Goal: Book appointment/travel/reservation

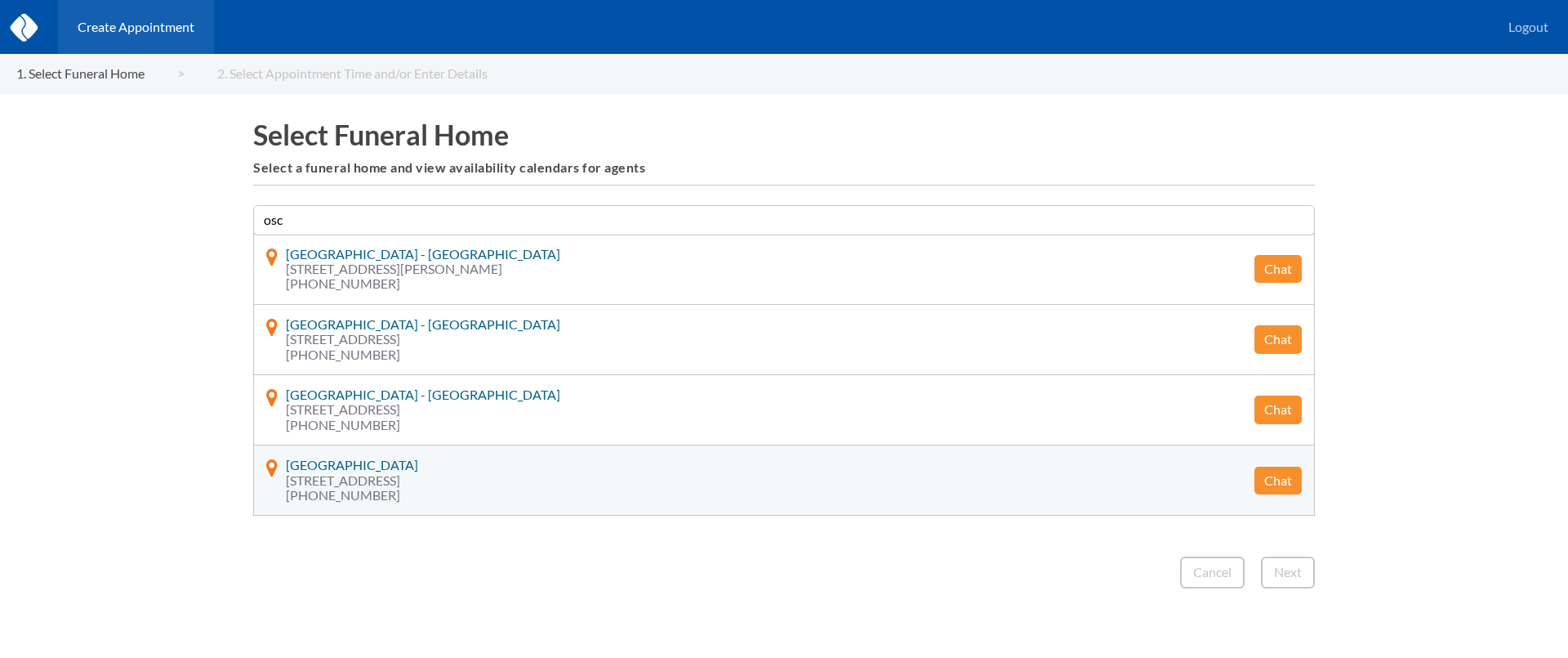
type input "osc"
click at [1268, 480] on button "Chat" at bounding box center [1278, 481] width 47 height 28
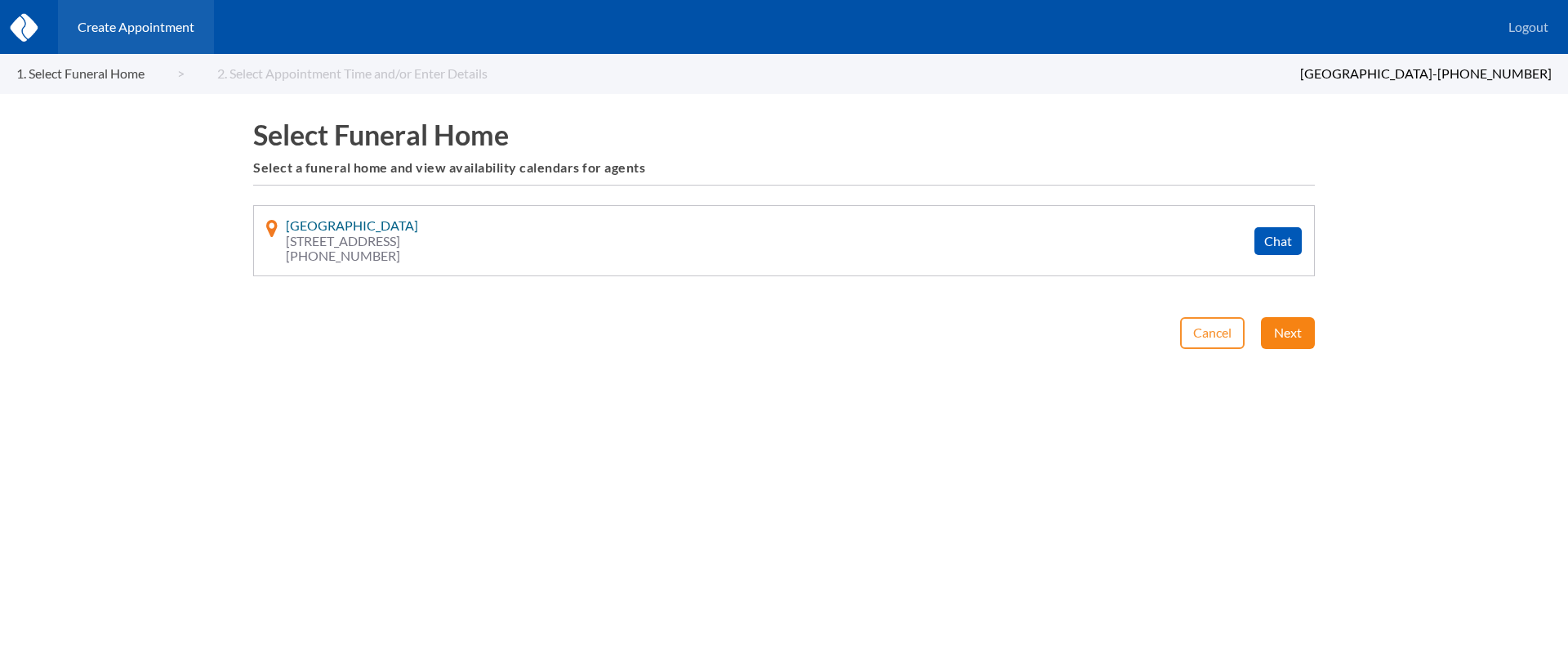
click at [1279, 326] on button "Next" at bounding box center [1287, 332] width 53 height 31
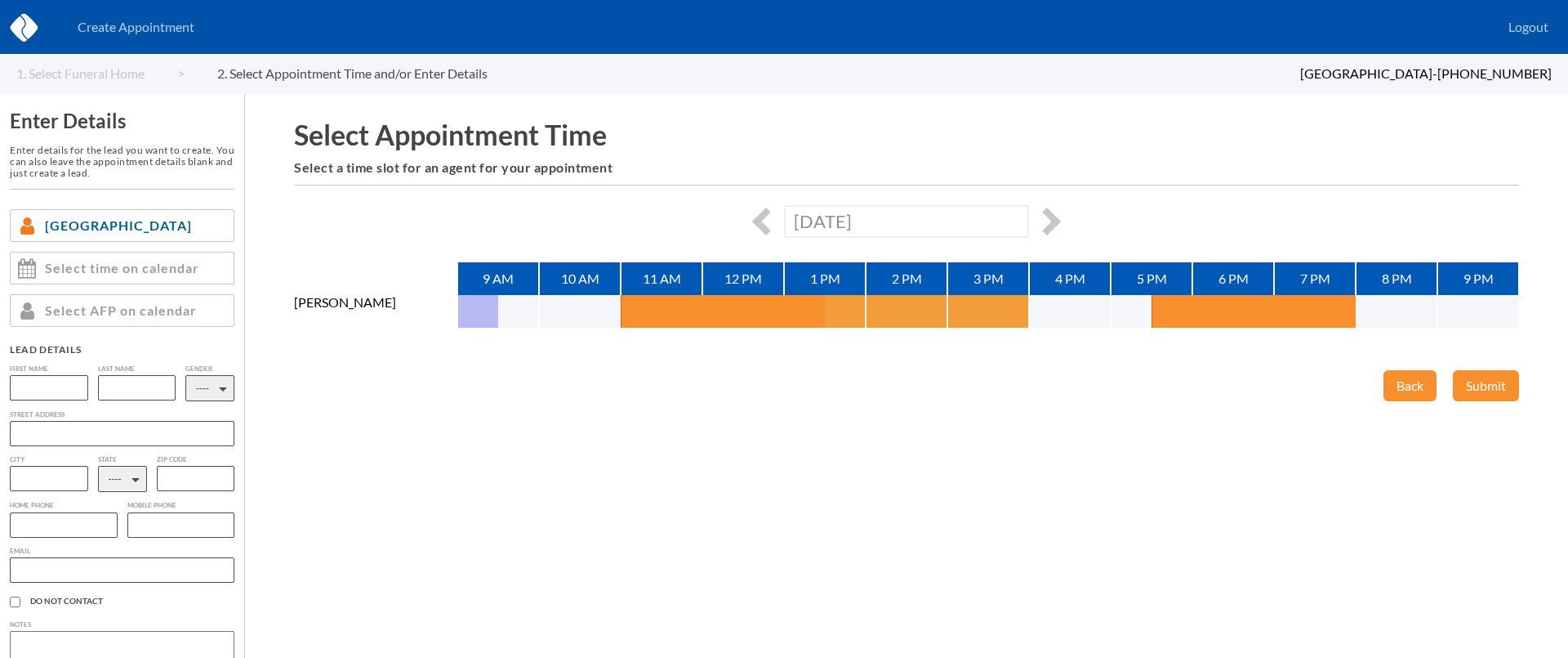
click at [847, 313] on button "button" at bounding box center [845, 311] width 41 height 33
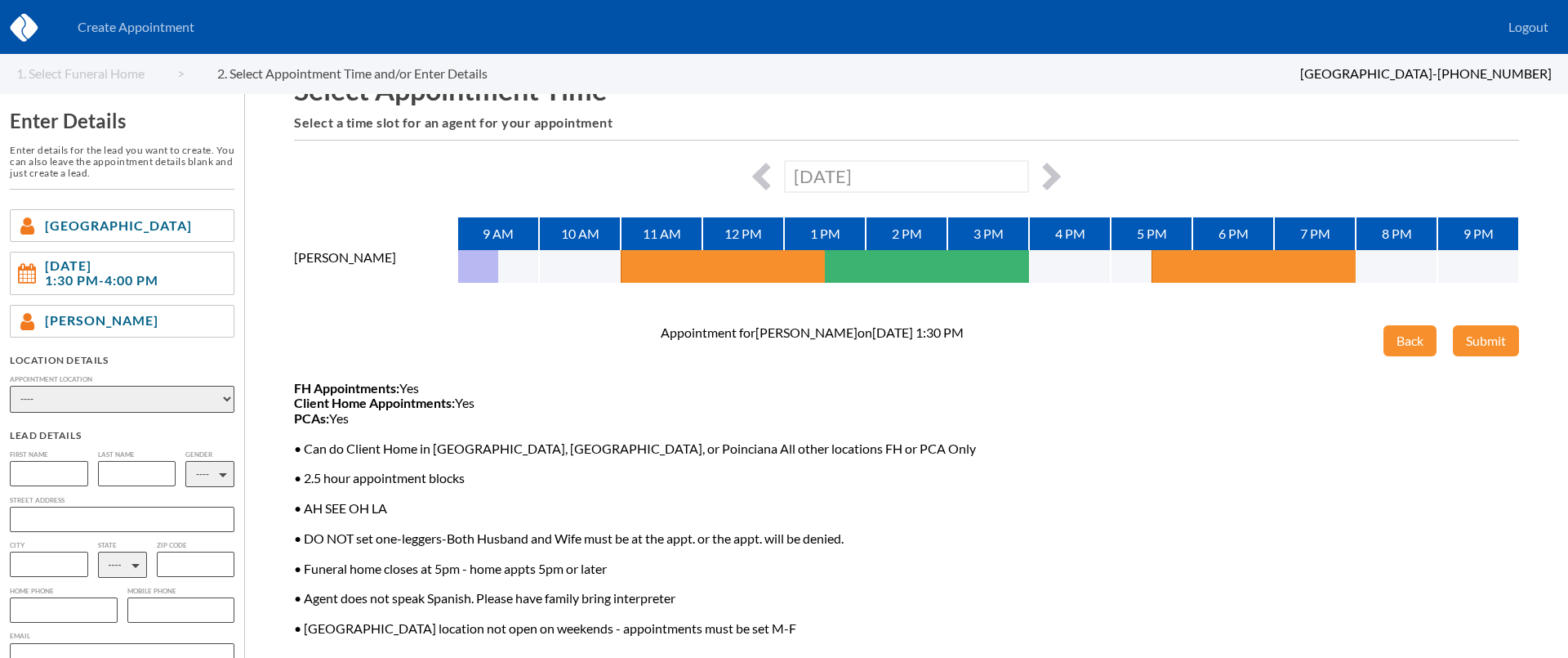
scroll to position [48, 0]
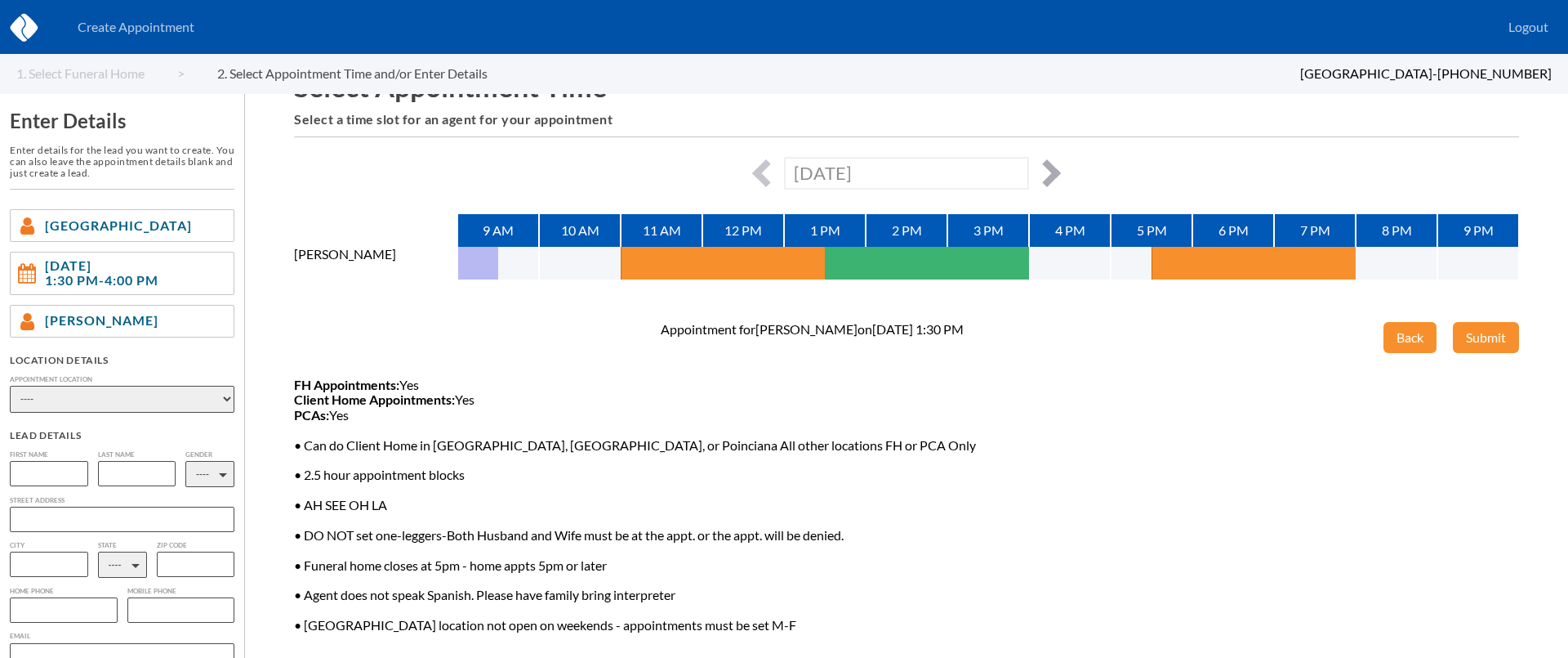
click at [1053, 171] on button "button" at bounding box center [1047, 174] width 28 height 28
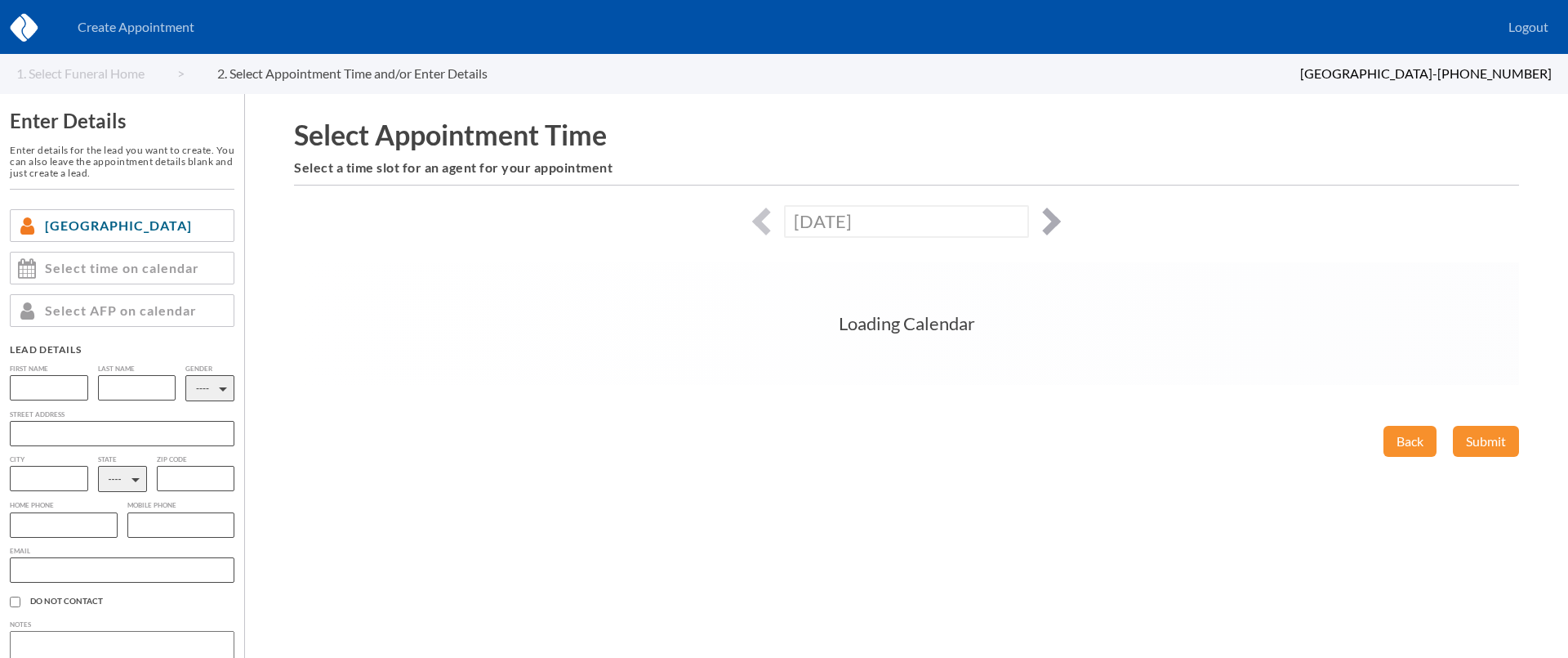
scroll to position [0, 0]
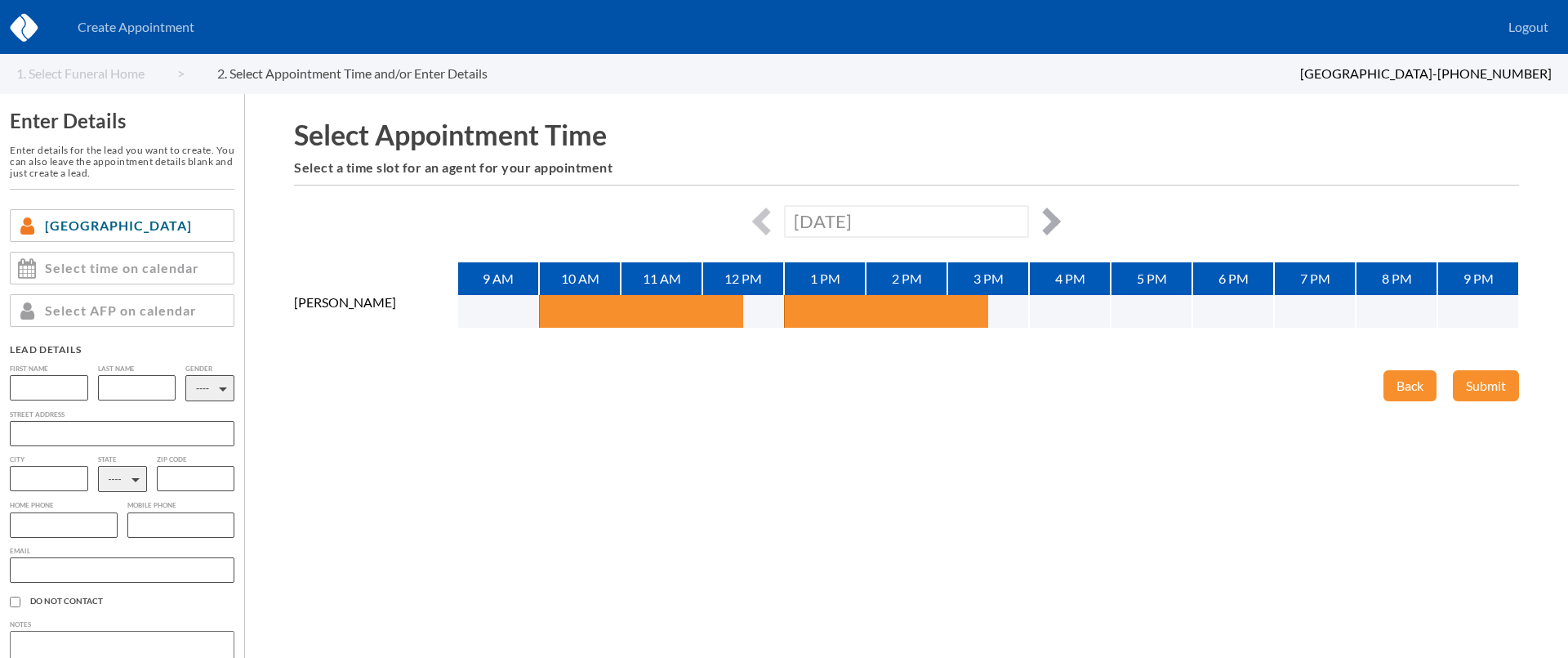
click at [1053, 171] on h6 "Select a time slot for an agent for your appointment" at bounding box center [906, 168] width 1225 height 15
click at [1051, 213] on button "button" at bounding box center [1047, 222] width 28 height 28
type input "[DATE]"
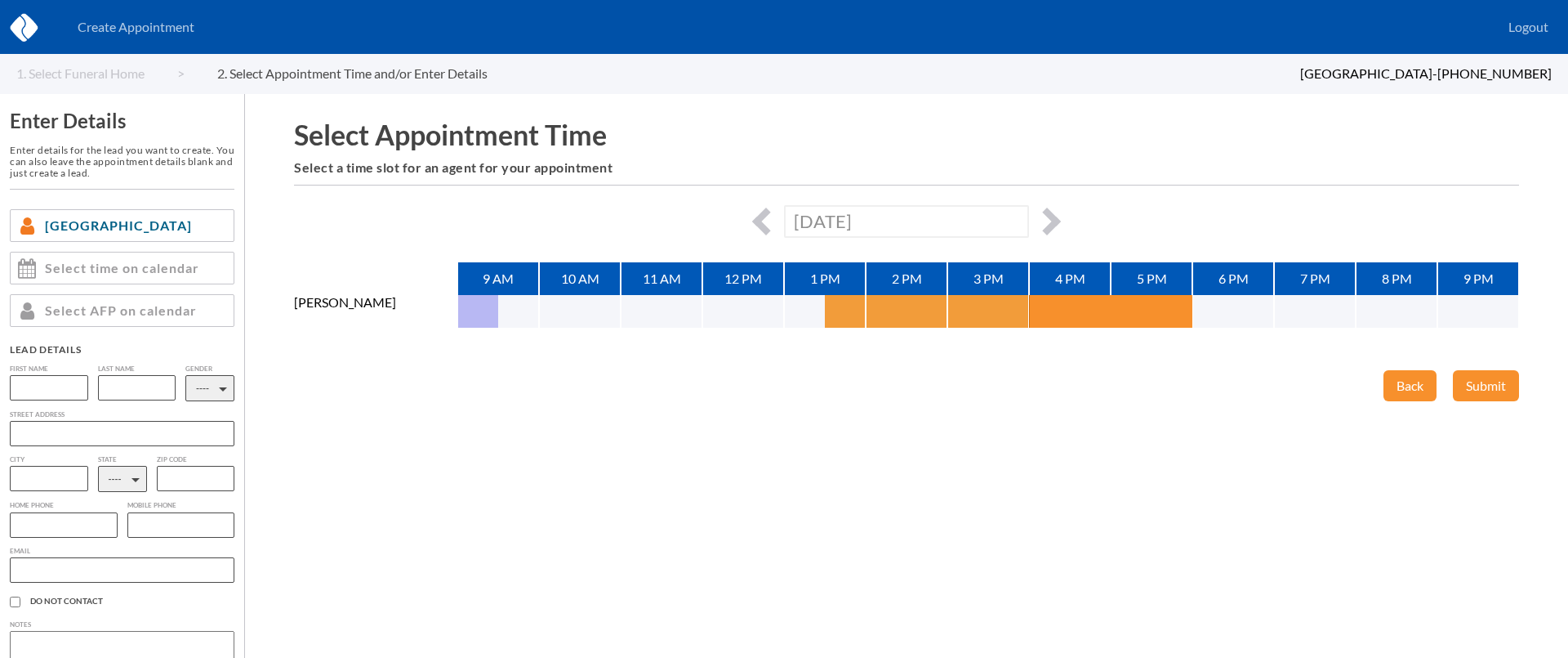
click at [840, 311] on button "button" at bounding box center [845, 311] width 41 height 33
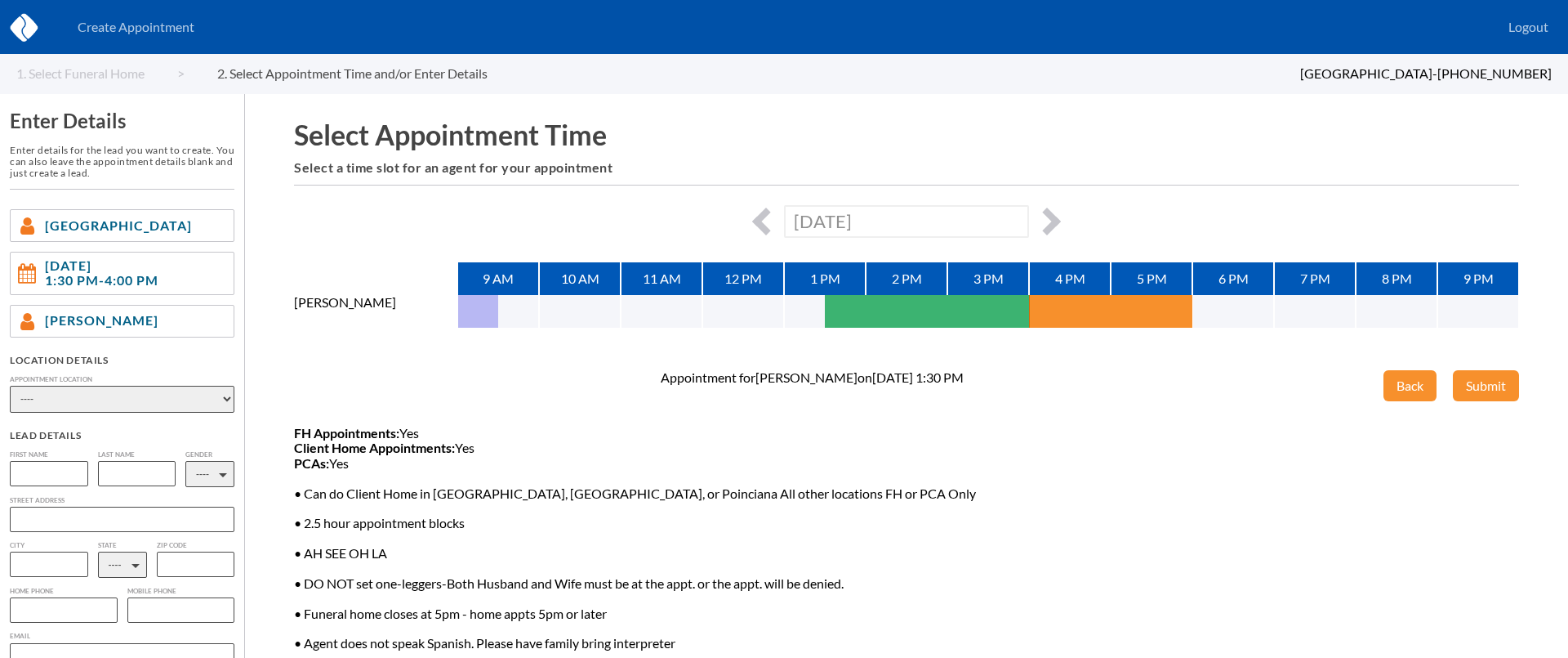
click at [199, 403] on select "---- Phone Consultation Funeraria Borinquen [GEOGRAPHIC_DATA] - Kissimmee Osceo…" at bounding box center [121, 399] width 224 height 27
select select "c3351684-2b91-e811-9b8d-00188b3fb15c"
click at [9, 386] on select "---- Phone Consultation Funeraria Borinquen [GEOGRAPHIC_DATA] - Kissimmee Osceo…" at bounding box center [121, 399] width 224 height 27
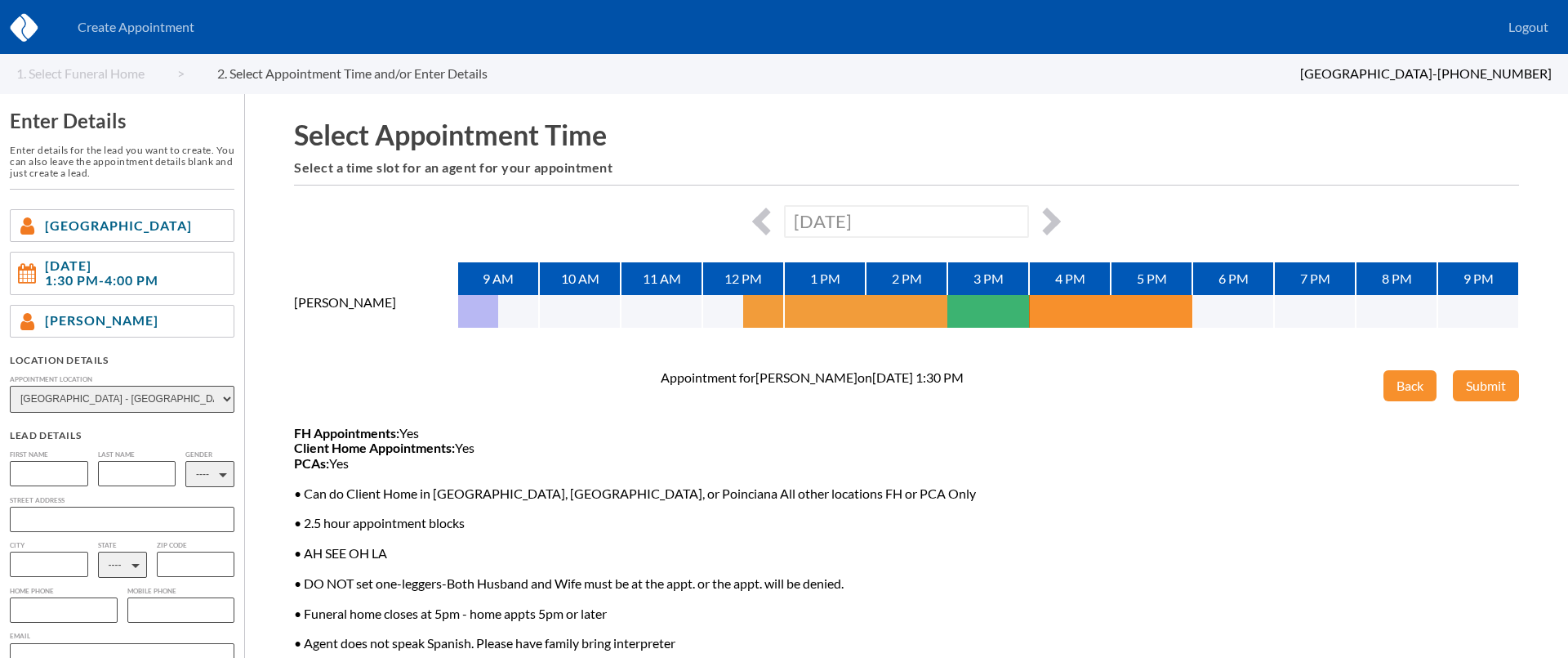
click at [754, 308] on button "button" at bounding box center [764, 311] width 41 height 33
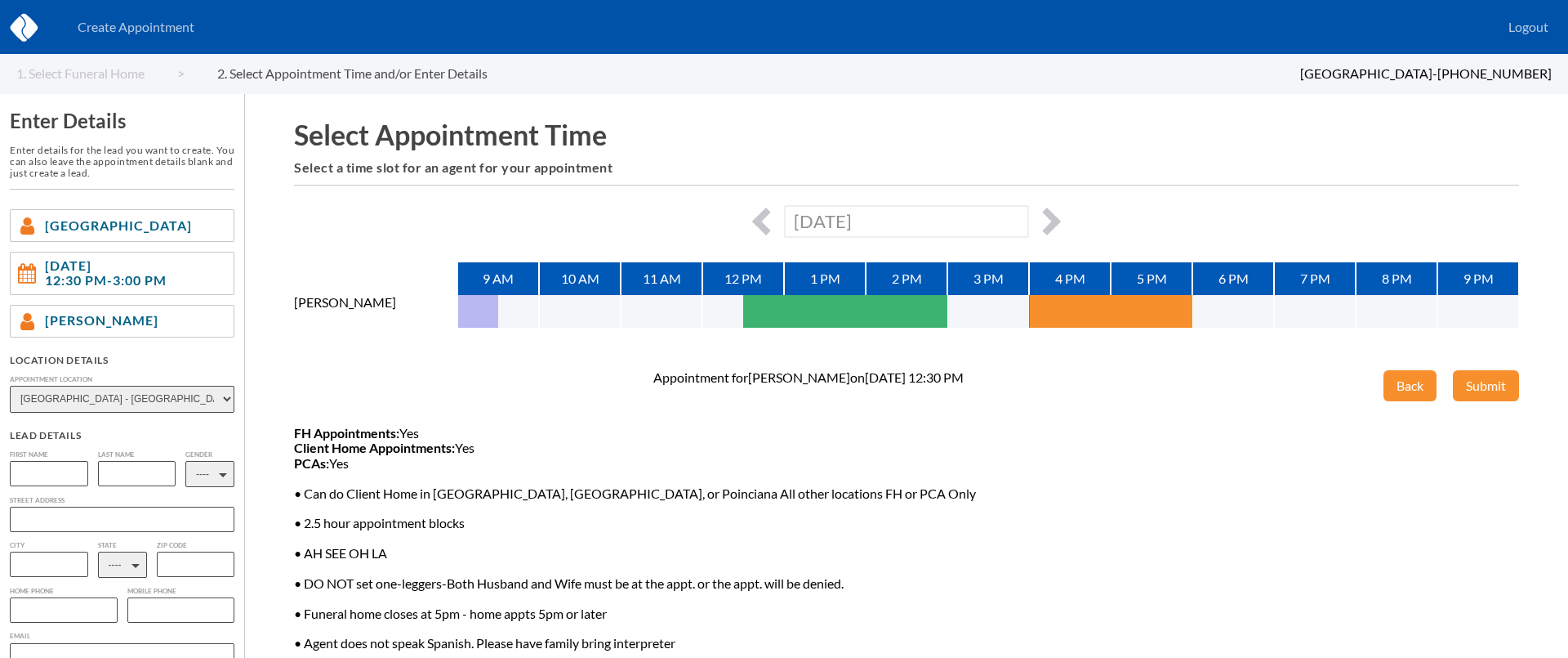
click at [60, 467] on input "text" at bounding box center [49, 473] width 79 height 25
type input "Shade"
click at [130, 485] on input "text" at bounding box center [137, 473] width 79 height 25
type input "a"
type input "[PERSON_NAME]"
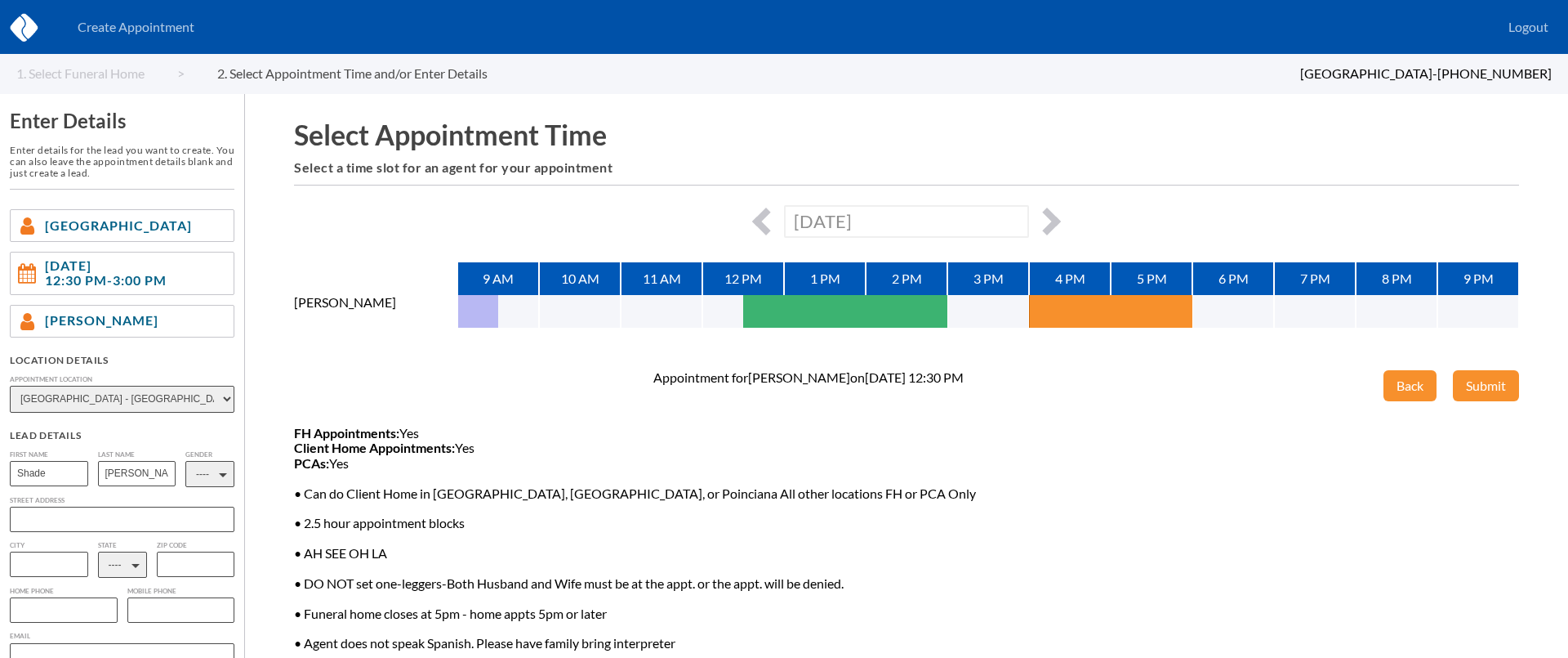
drag, startPoint x: 202, startPoint y: 482, endPoint x: 208, endPoint y: 488, distance: 8.5
click at [203, 482] on select "---- M F" at bounding box center [210, 474] width 49 height 26
select select "1"
click at [186, 461] on select "---- M F" at bounding box center [210, 474] width 49 height 26
click at [134, 565] on select "---- AL AK AZ AR CA CO [GEOGRAPHIC_DATA] DE DC [GEOGRAPHIC_DATA] [GEOGRAPHIC_DA…" at bounding box center [122, 565] width 49 height 26
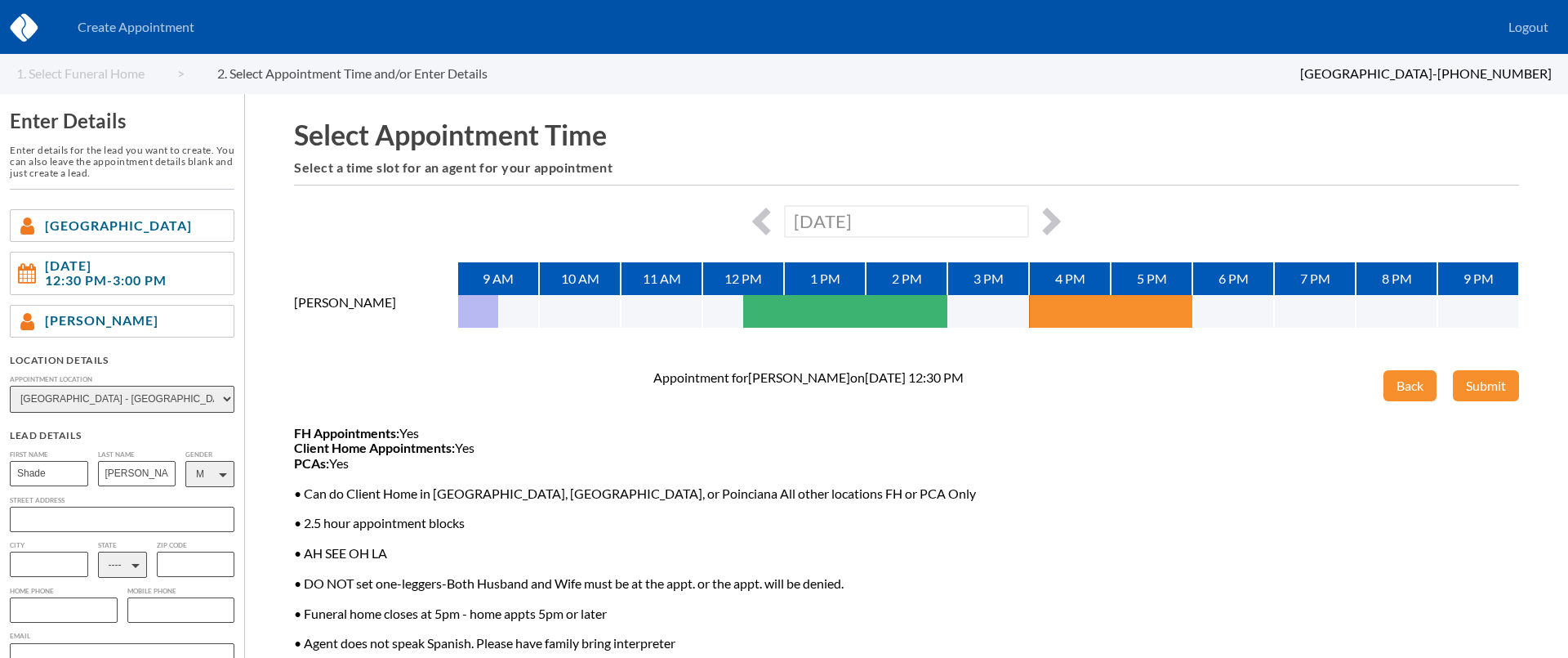
select select "FL"
click at [98, 554] on select "---- AL AK AZ AR CA CO [GEOGRAPHIC_DATA] DE DC [GEOGRAPHIC_DATA] [GEOGRAPHIC_DA…" at bounding box center [122, 565] width 49 height 26
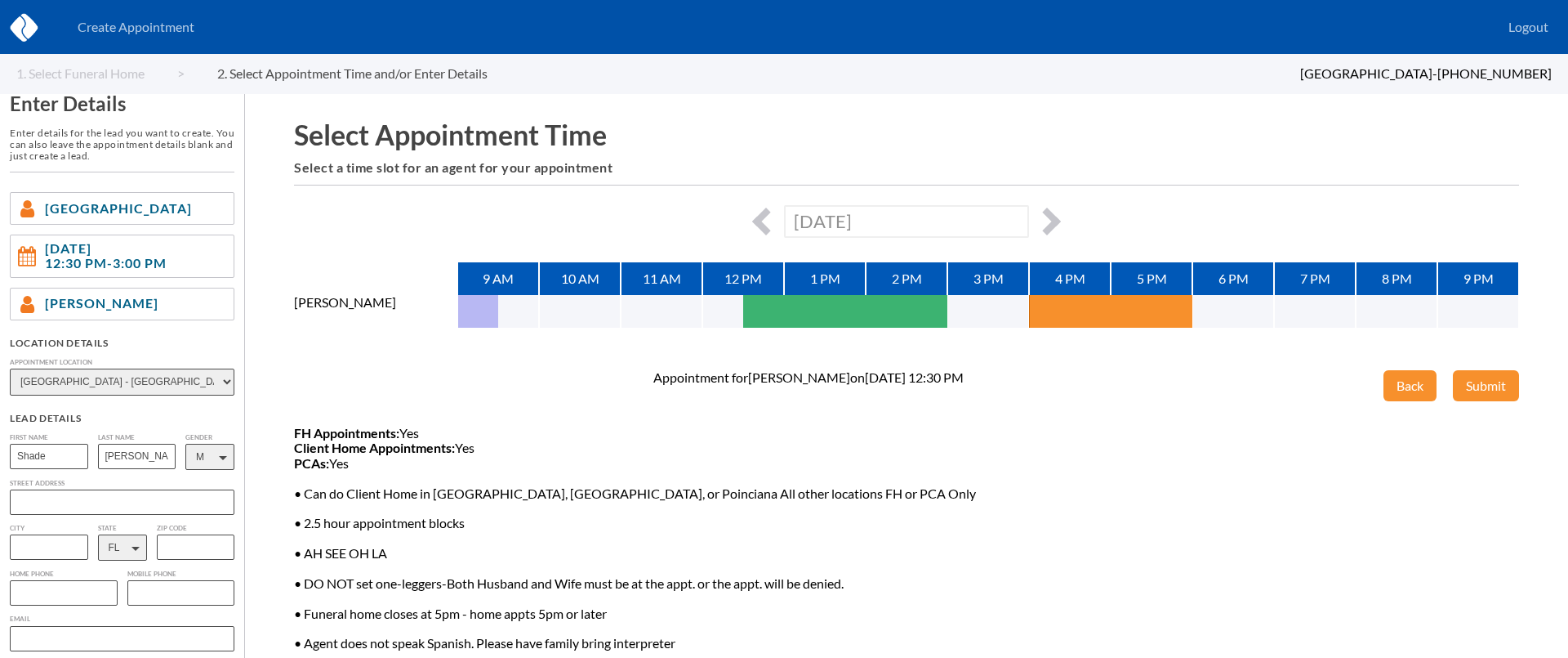
scroll to position [124, 0]
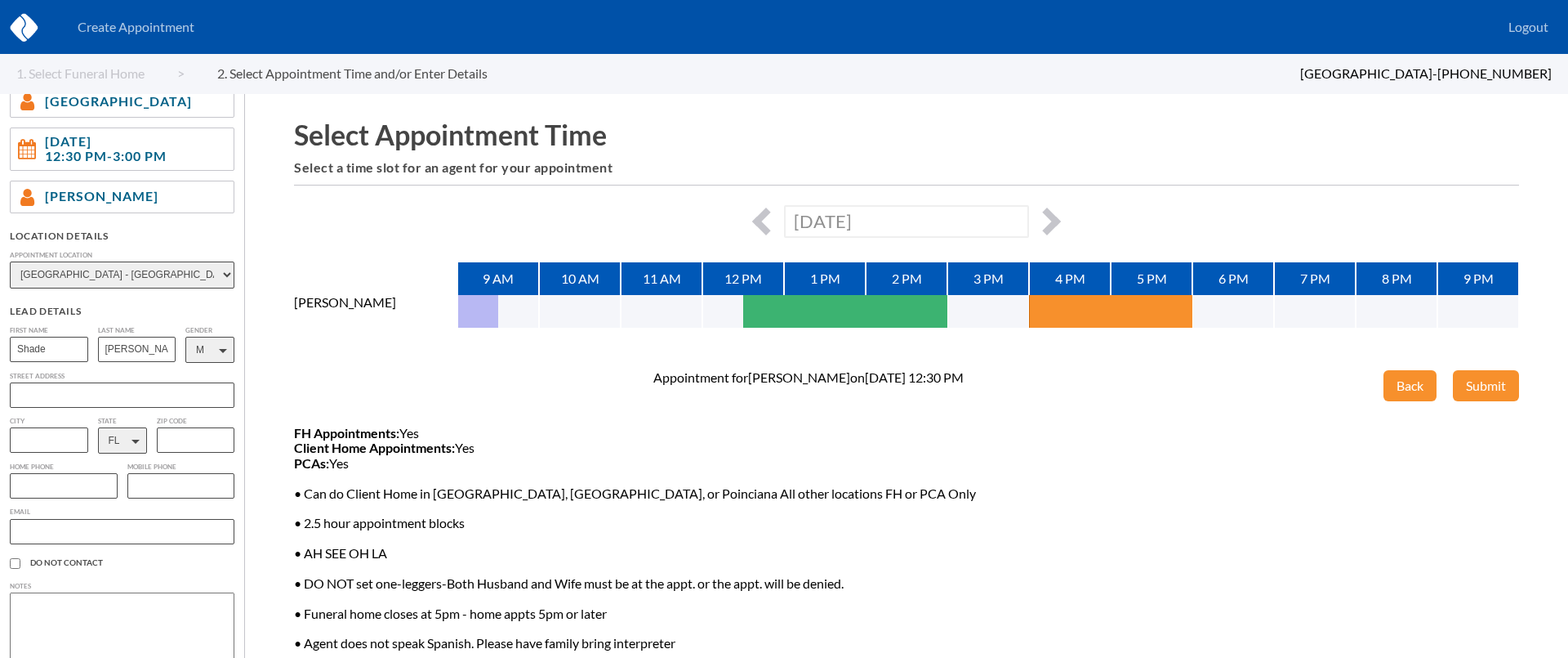
click at [80, 494] on input "text" at bounding box center [63, 485] width 108 height 25
paste input "[PHONE_NUMBER]"
type input "[PHONE_NUMBER]"
click at [97, 535] on input "text" at bounding box center [121, 531] width 224 height 25
paste input "[EMAIL_ADDRESS][DOMAIN_NAME]"
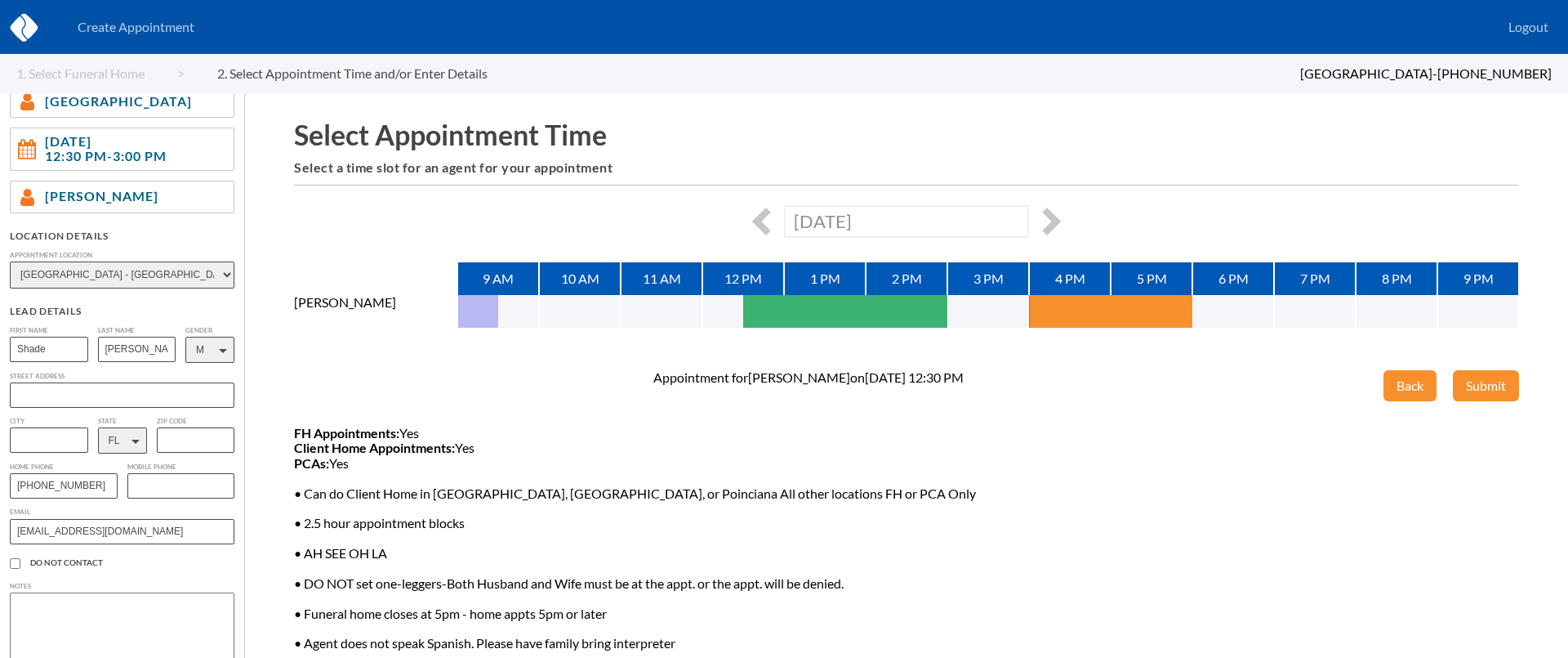
type input "[EMAIL_ADDRESS][DOMAIN_NAME]"
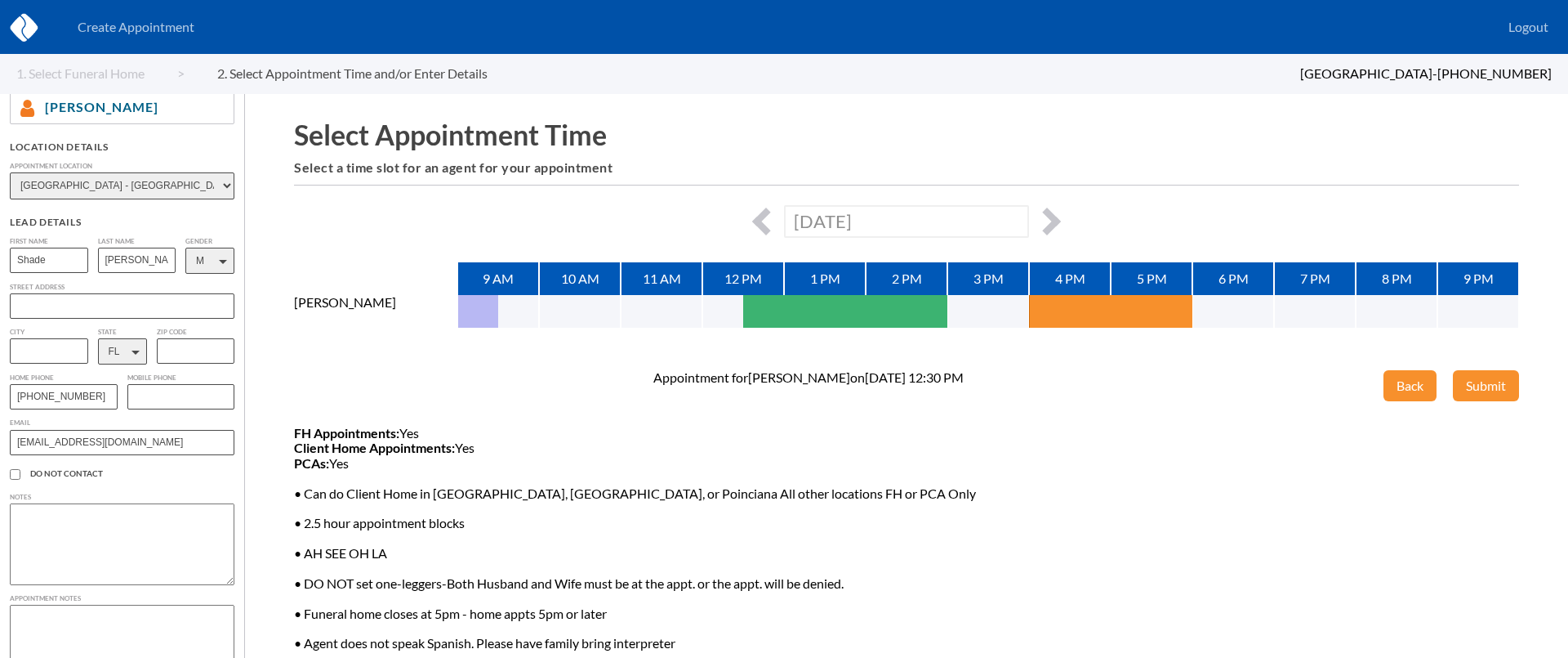
scroll to position [243, 0]
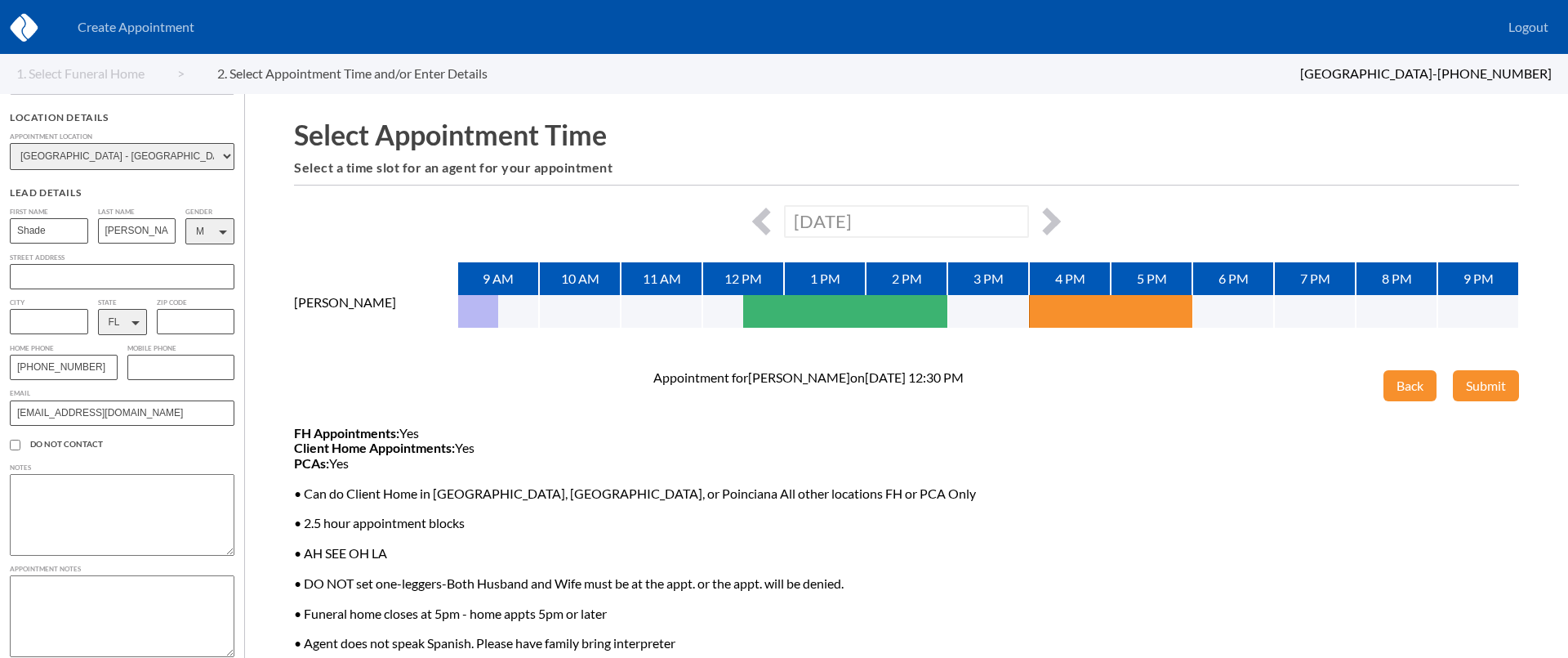
click at [90, 509] on textarea at bounding box center [121, 514] width 224 height 82
click at [60, 587] on textarea at bounding box center [121, 616] width 224 height 82
type textarea "They are wanting to come in and look at all of their arrangements options and c…"
click at [1495, 388] on button "Submit" at bounding box center [1486, 385] width 67 height 31
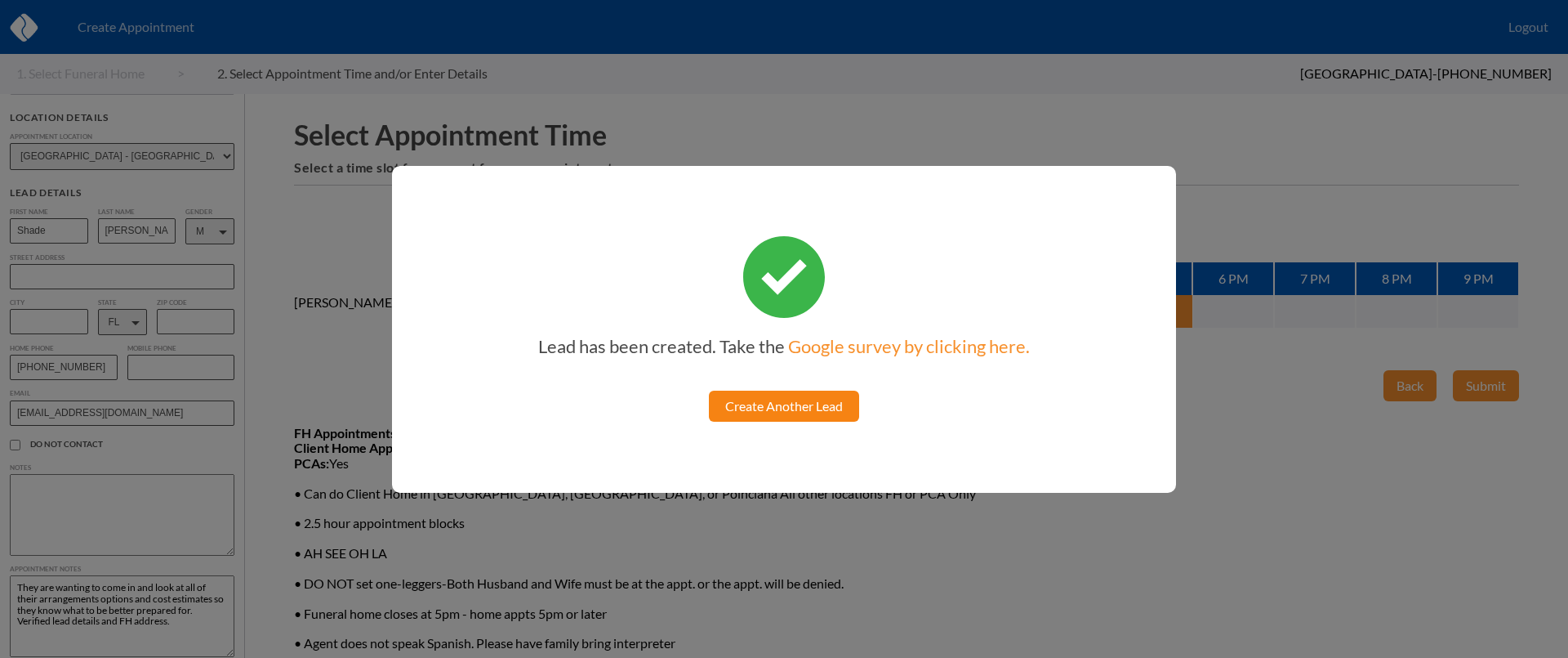
click at [806, 402] on link "Create Another Lead" at bounding box center [784, 406] width 150 height 31
